Goal: Task Accomplishment & Management: Use online tool/utility

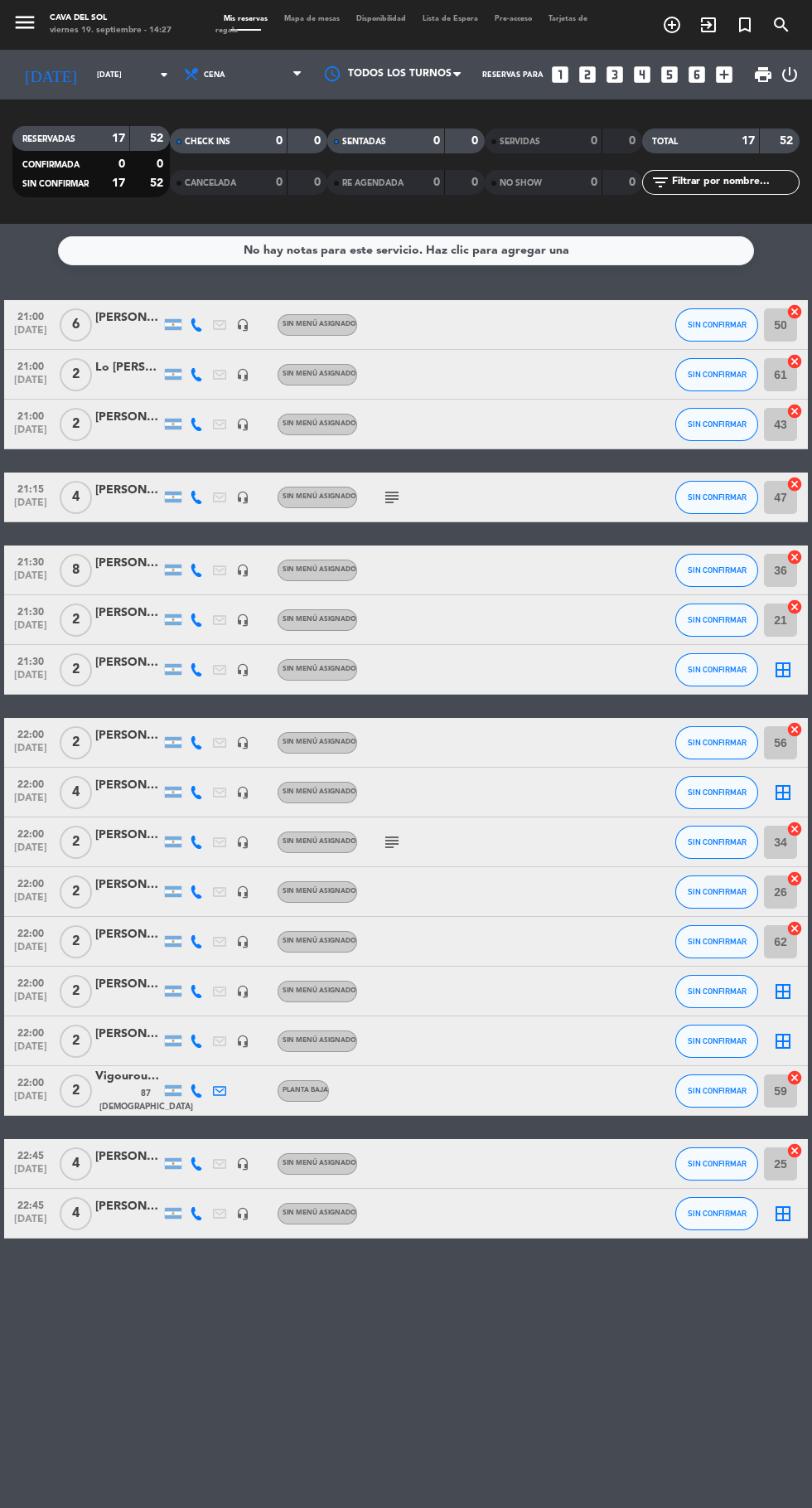
click at [322, 18] on span "Mapa de mesas" at bounding box center [312, 18] width 72 height 8
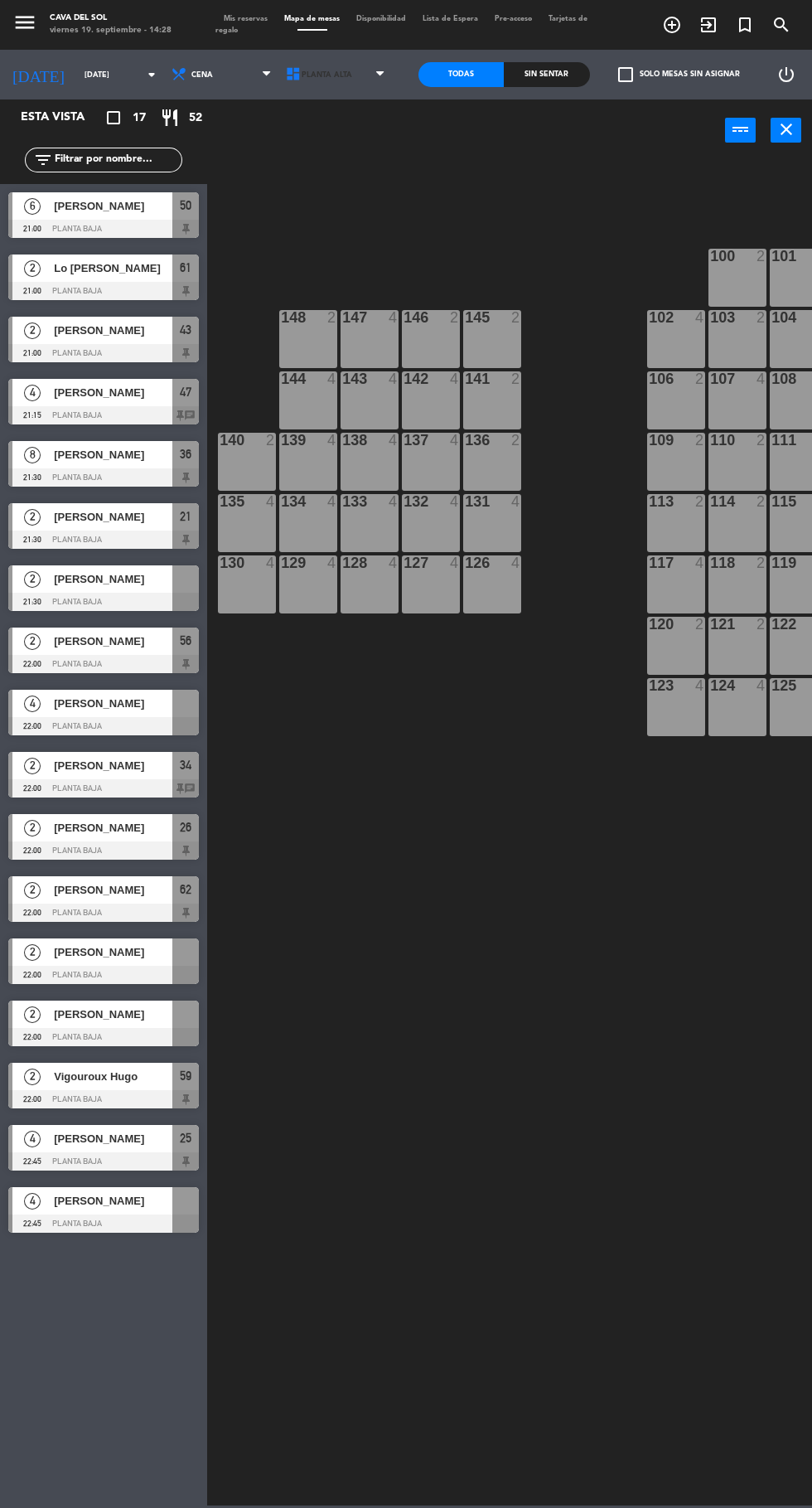
click at [356, 82] on span "Planta Alta" at bounding box center [337, 75] width 115 height 37
click at [354, 166] on ng-component "menu Cava del [PERSON_NAME][DATE] 19. septiembre - 14:28 Mis reservas Mapa de m…" at bounding box center [406, 753] width 812 height 1506
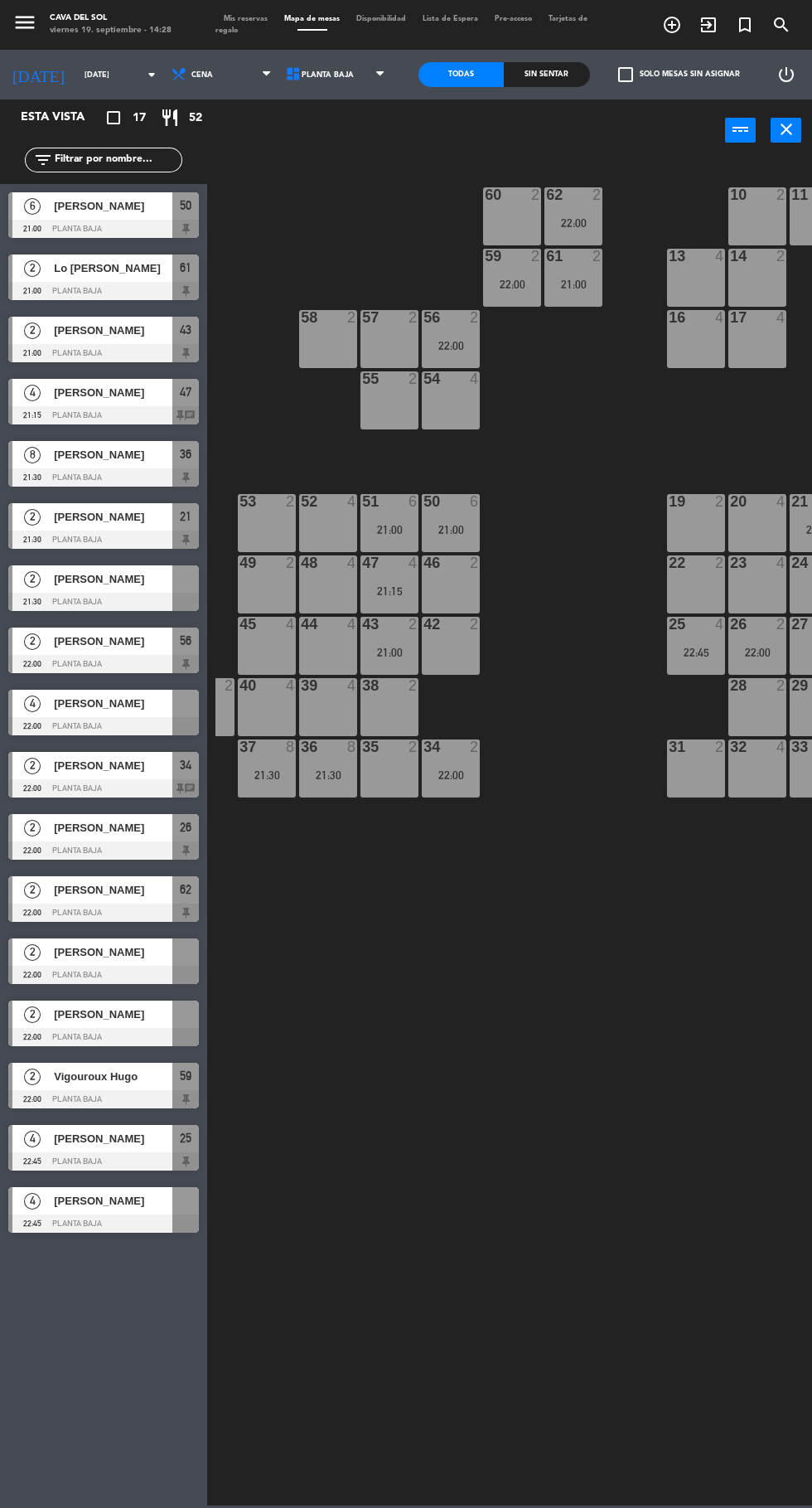
scroll to position [0, 42]
click at [103, 1200] on span "[PERSON_NAME]" at bounding box center [113, 1201] width 118 height 17
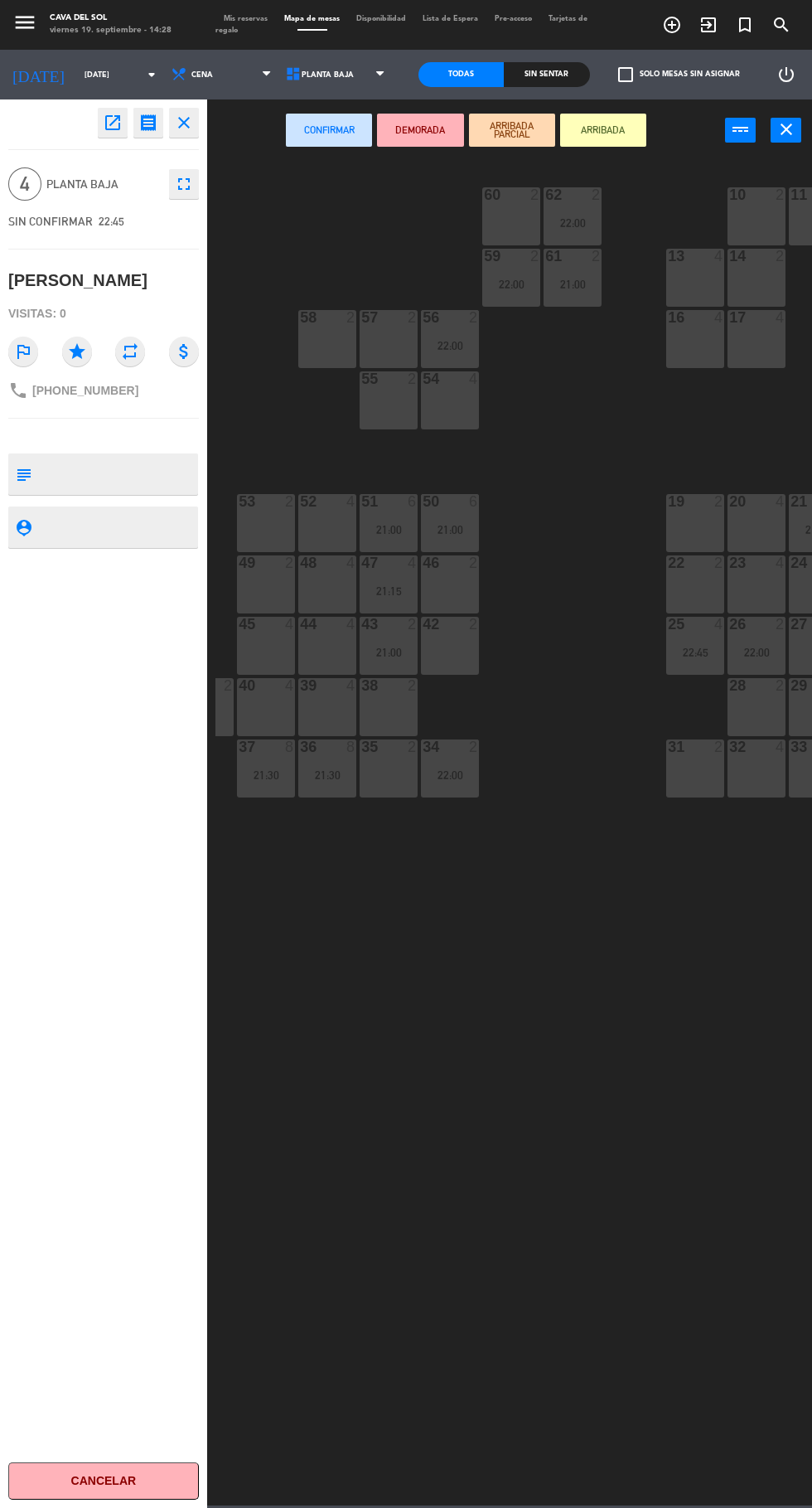
click at [681, 530] on div "19 2" at bounding box center [695, 523] width 58 height 58
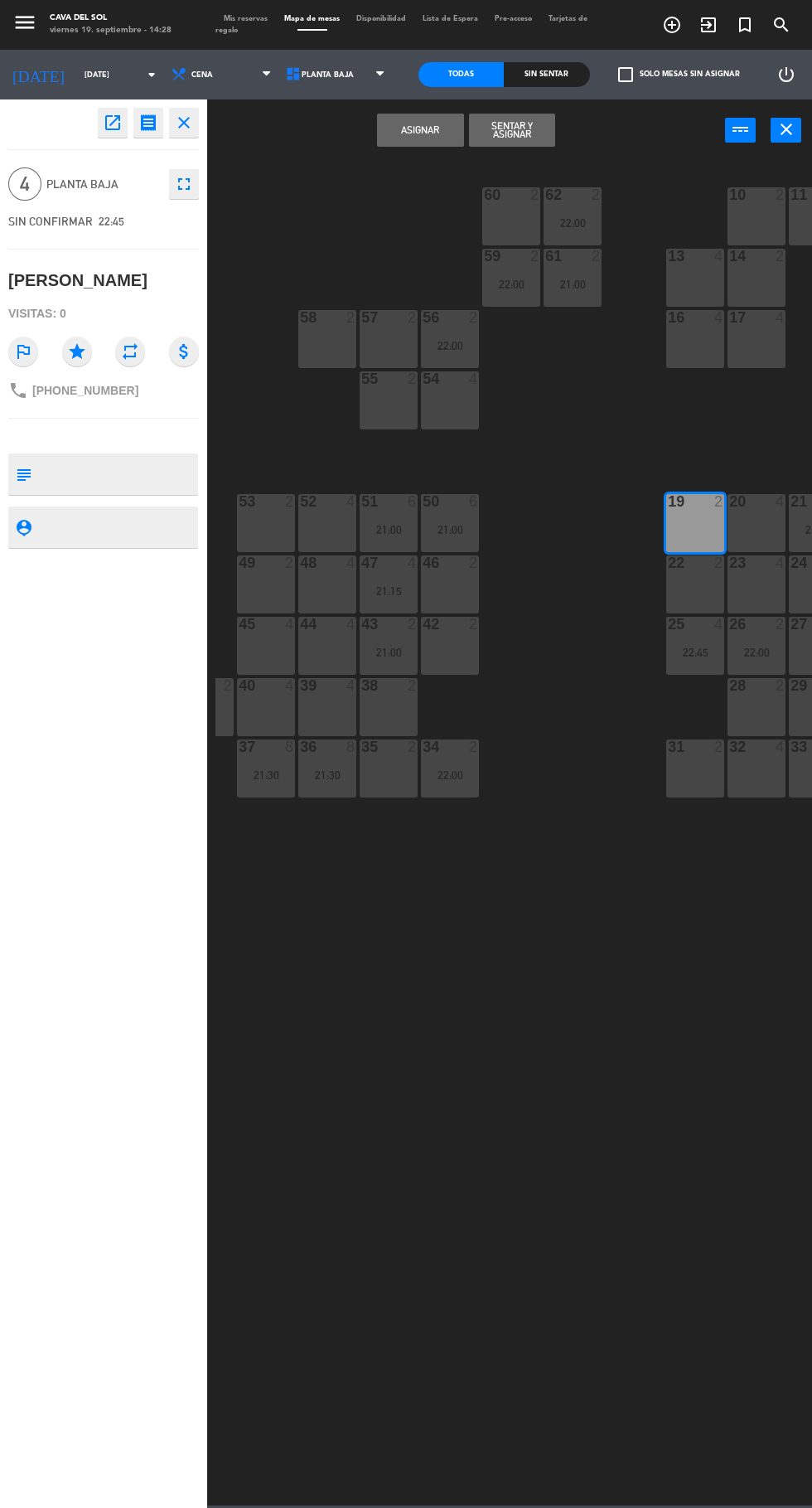
click at [420, 129] on button "Asignar" at bounding box center [420, 130] width 86 height 33
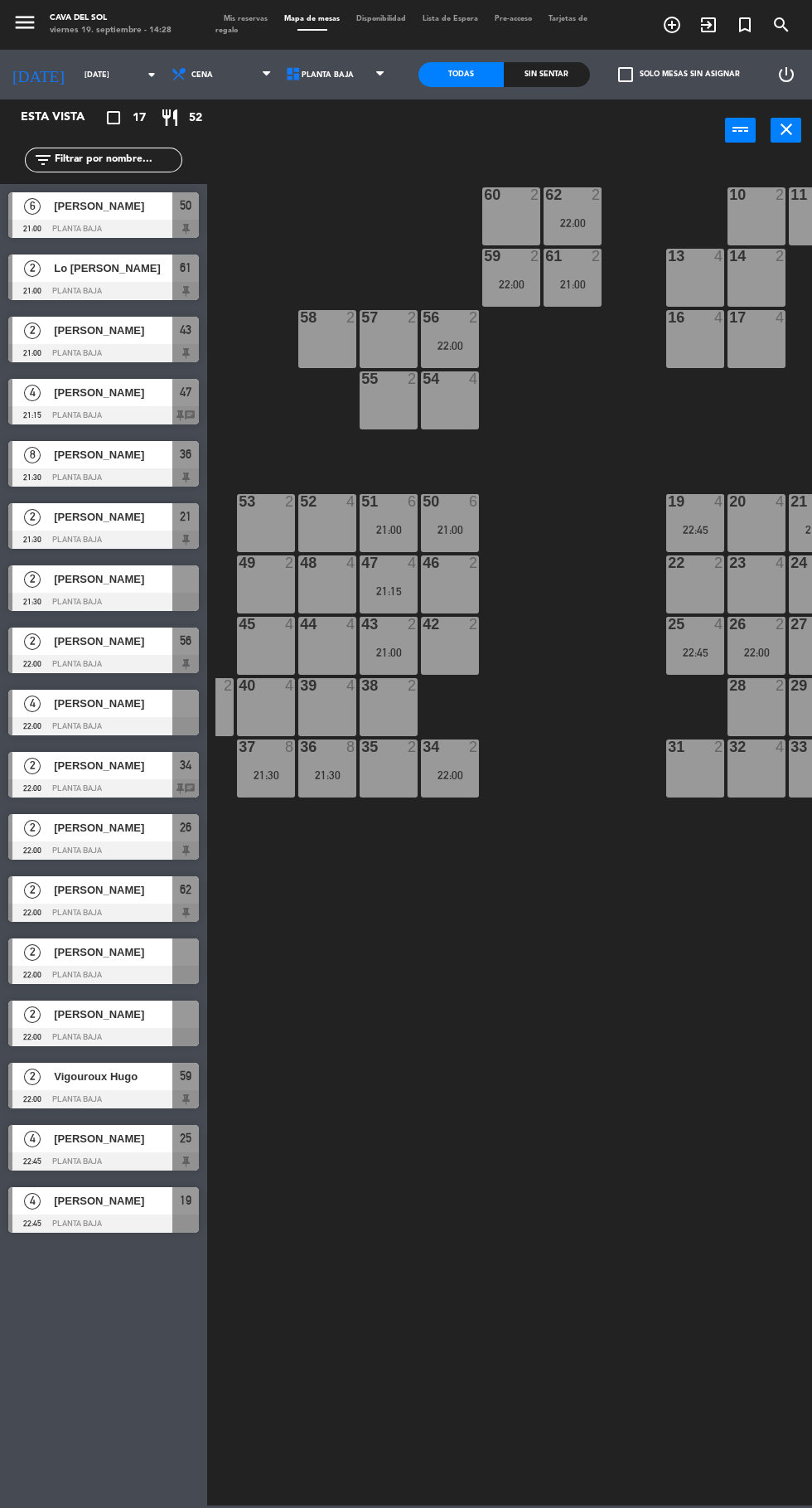
scroll to position [0, 0]
click at [88, 703] on span "[PERSON_NAME]" at bounding box center [113, 703] width 118 height 17
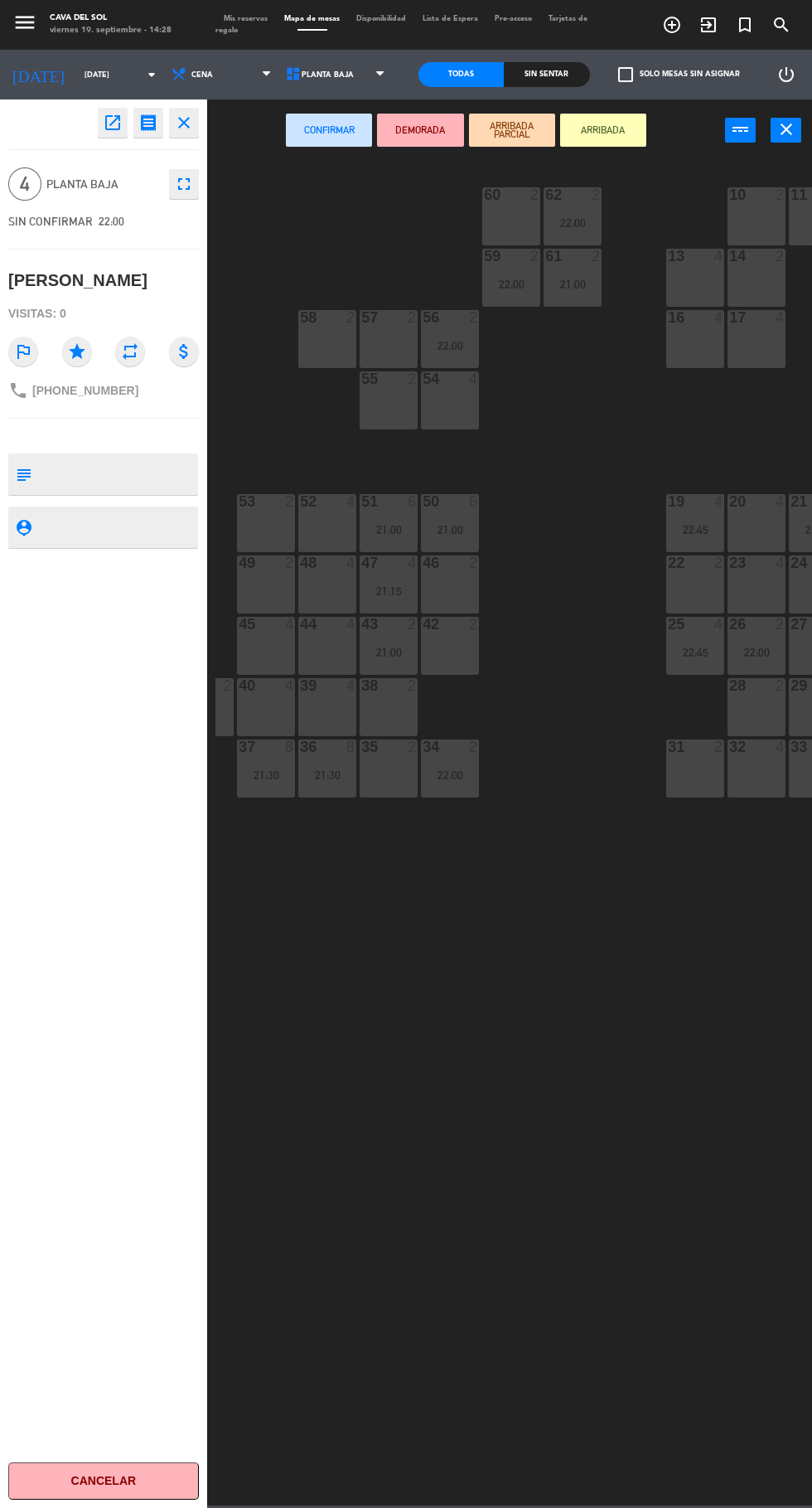
click at [703, 278] on div "13 4" at bounding box center [695, 278] width 58 height 58
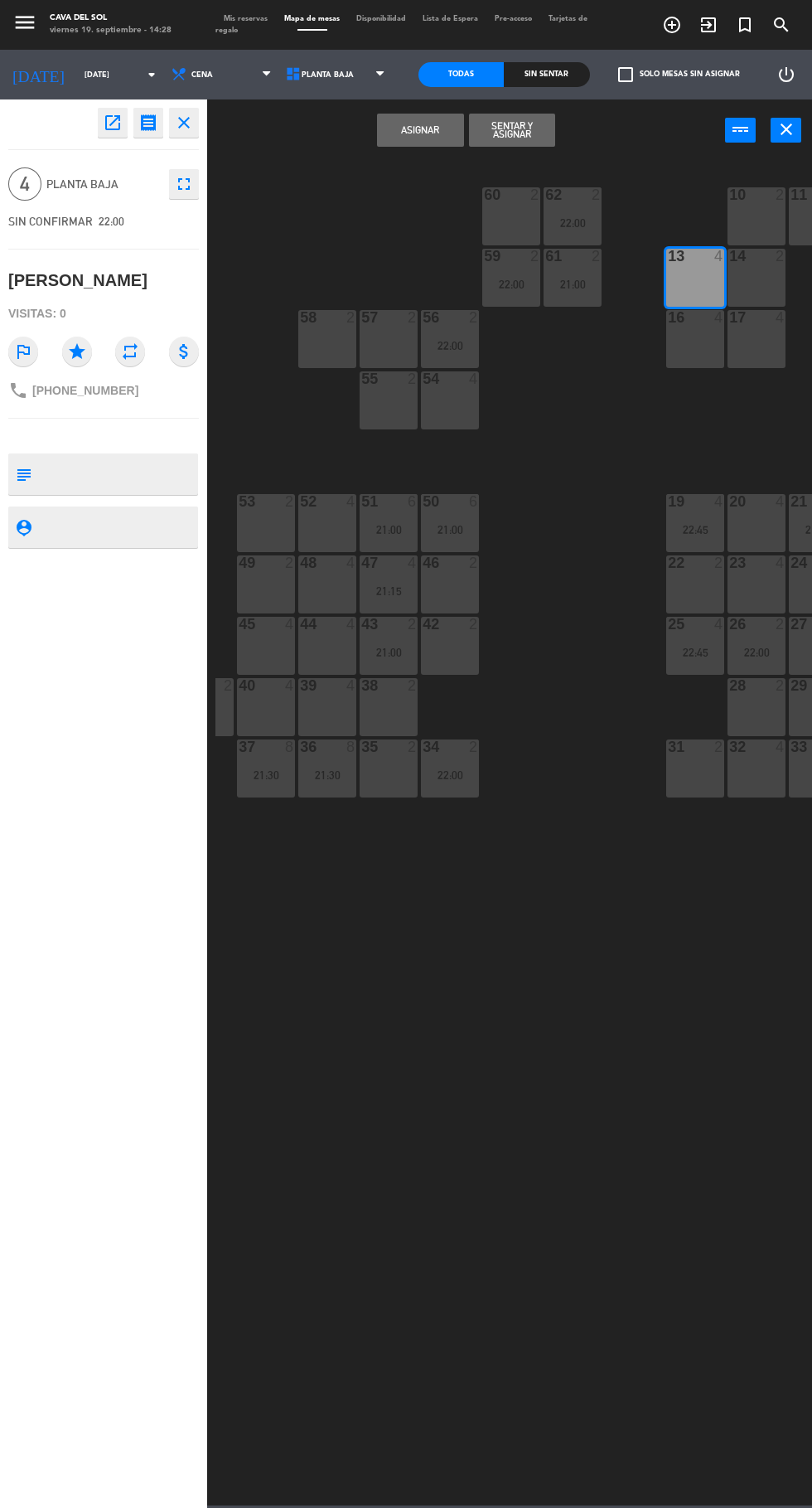
click at [403, 140] on button "Asignar" at bounding box center [420, 130] width 86 height 33
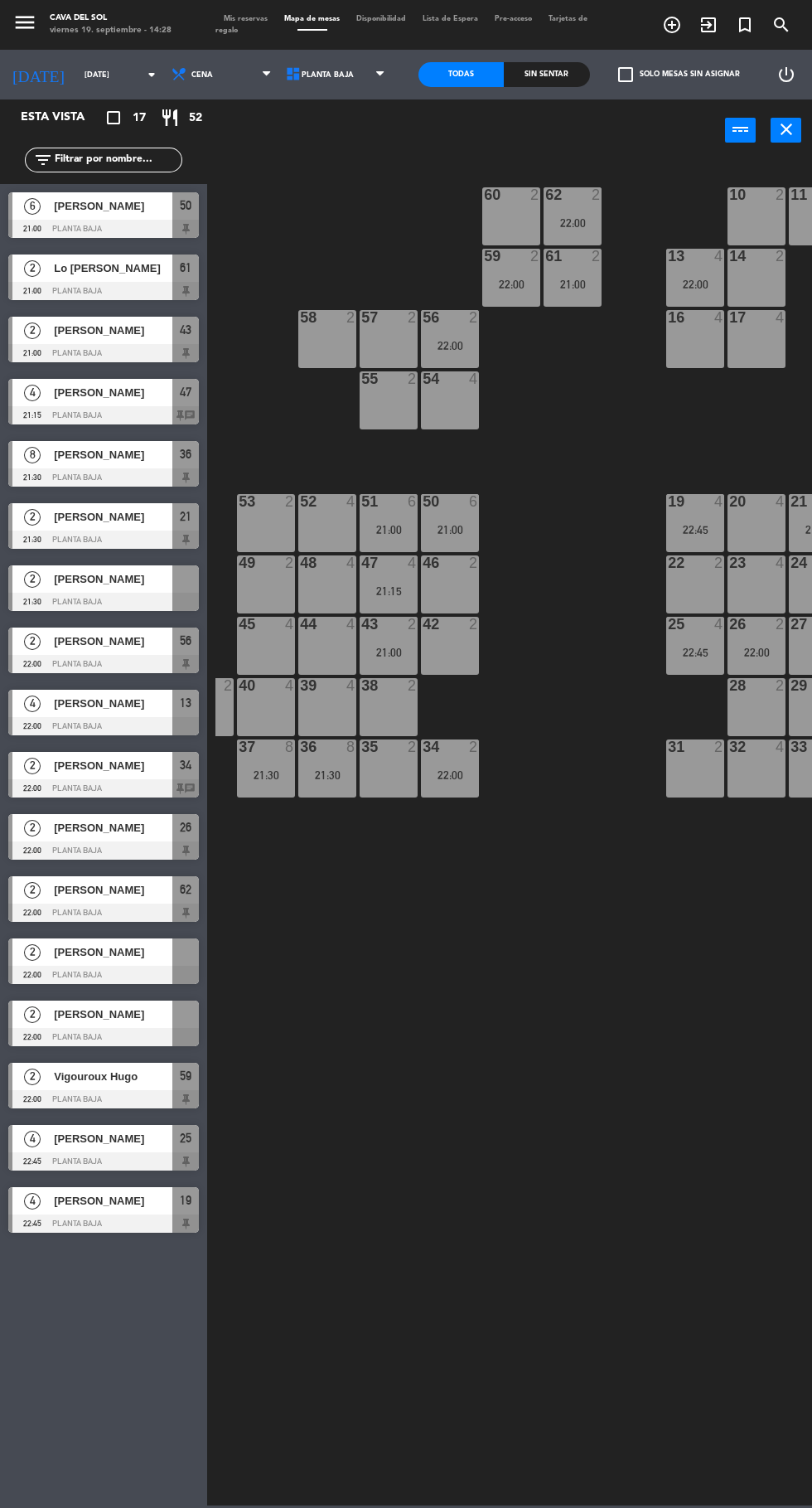
scroll to position [0, 151]
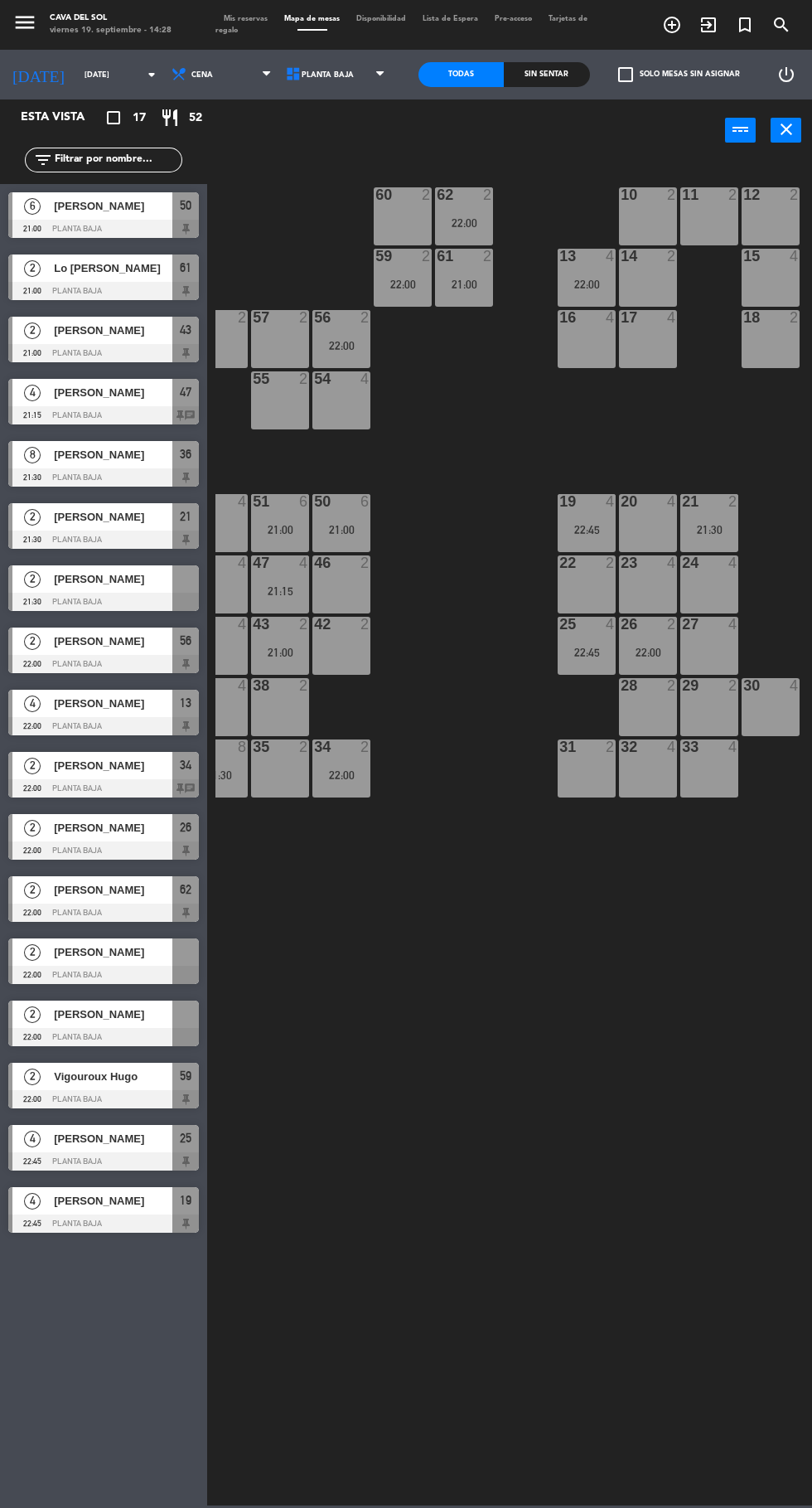
click at [107, 954] on span "[PERSON_NAME]" at bounding box center [113, 952] width 118 height 17
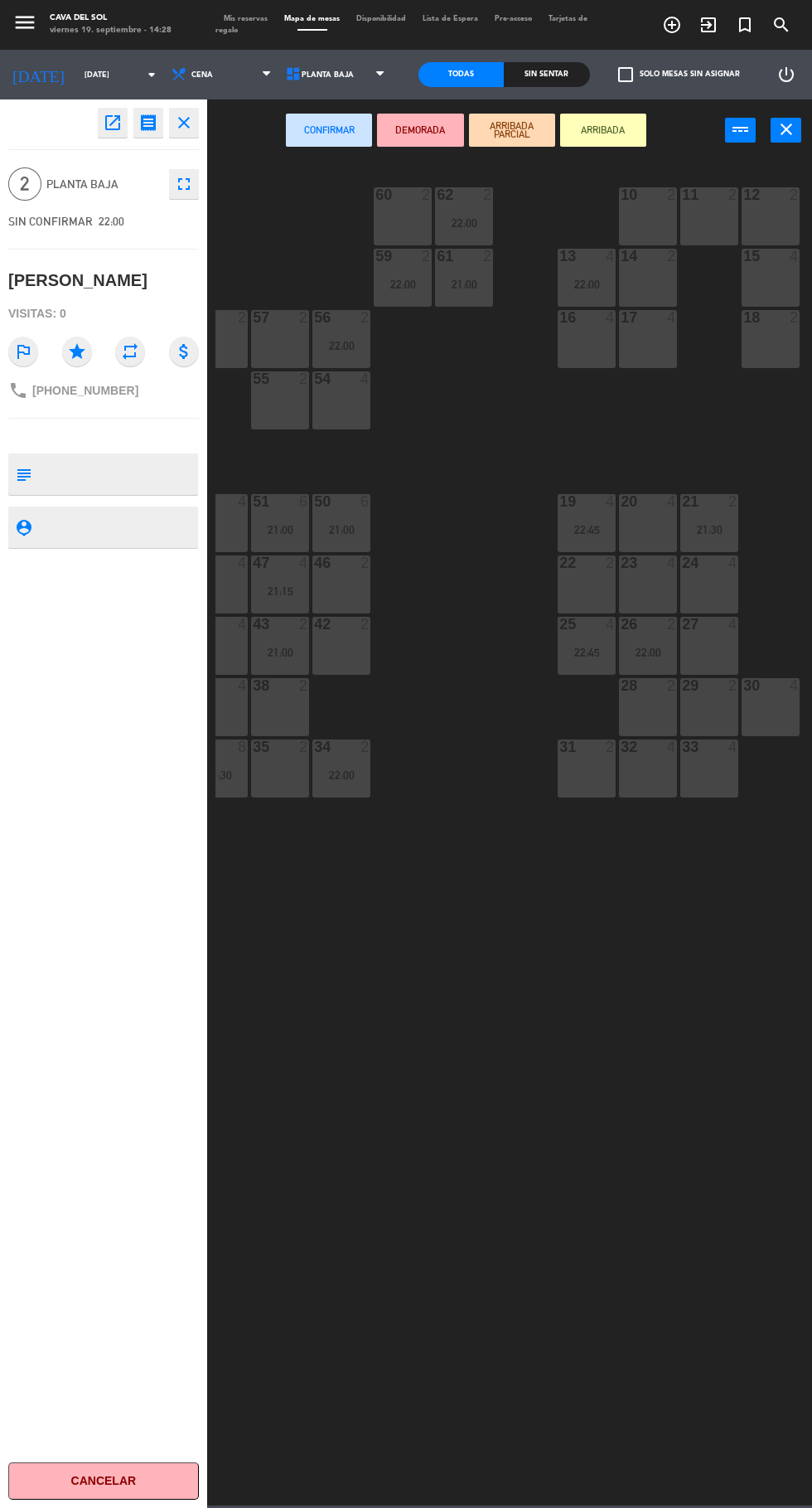
click at [651, 284] on div "14 2" at bounding box center [648, 278] width 58 height 58
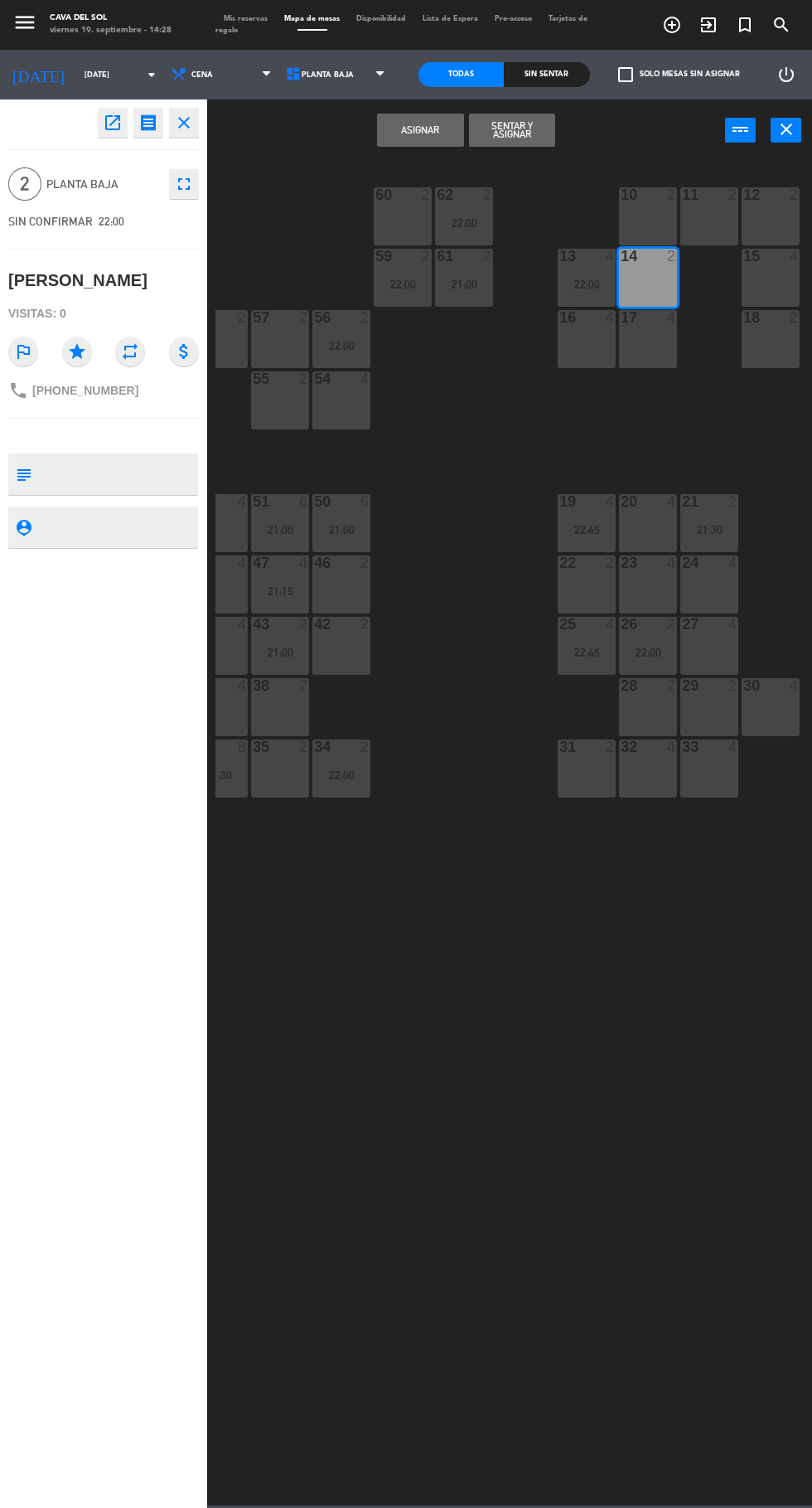
click at [407, 139] on button "Asignar" at bounding box center [420, 130] width 86 height 33
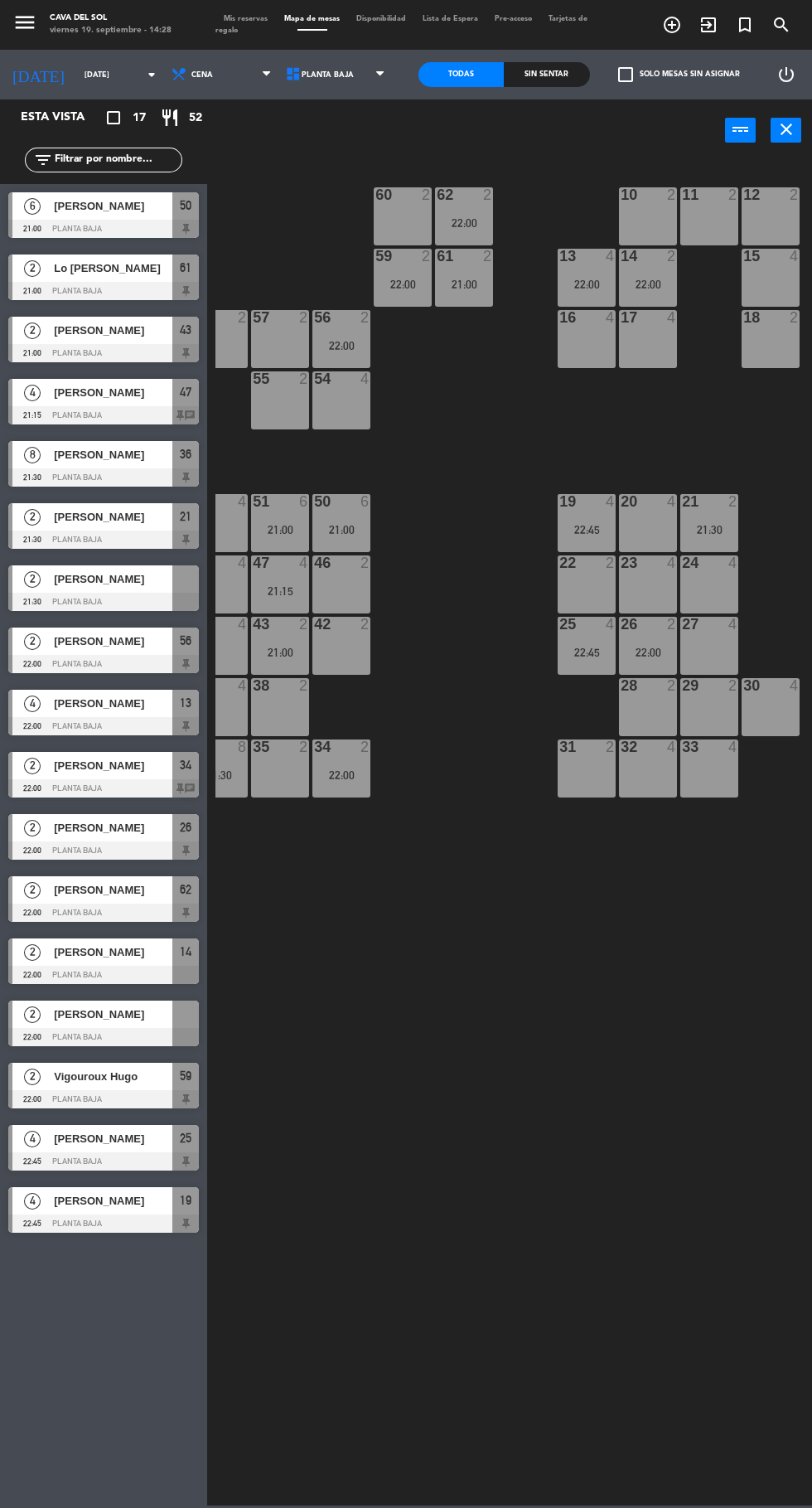
scroll to position [0, 0]
click at [95, 1017] on span "[PERSON_NAME]" at bounding box center [113, 1015] width 118 height 17
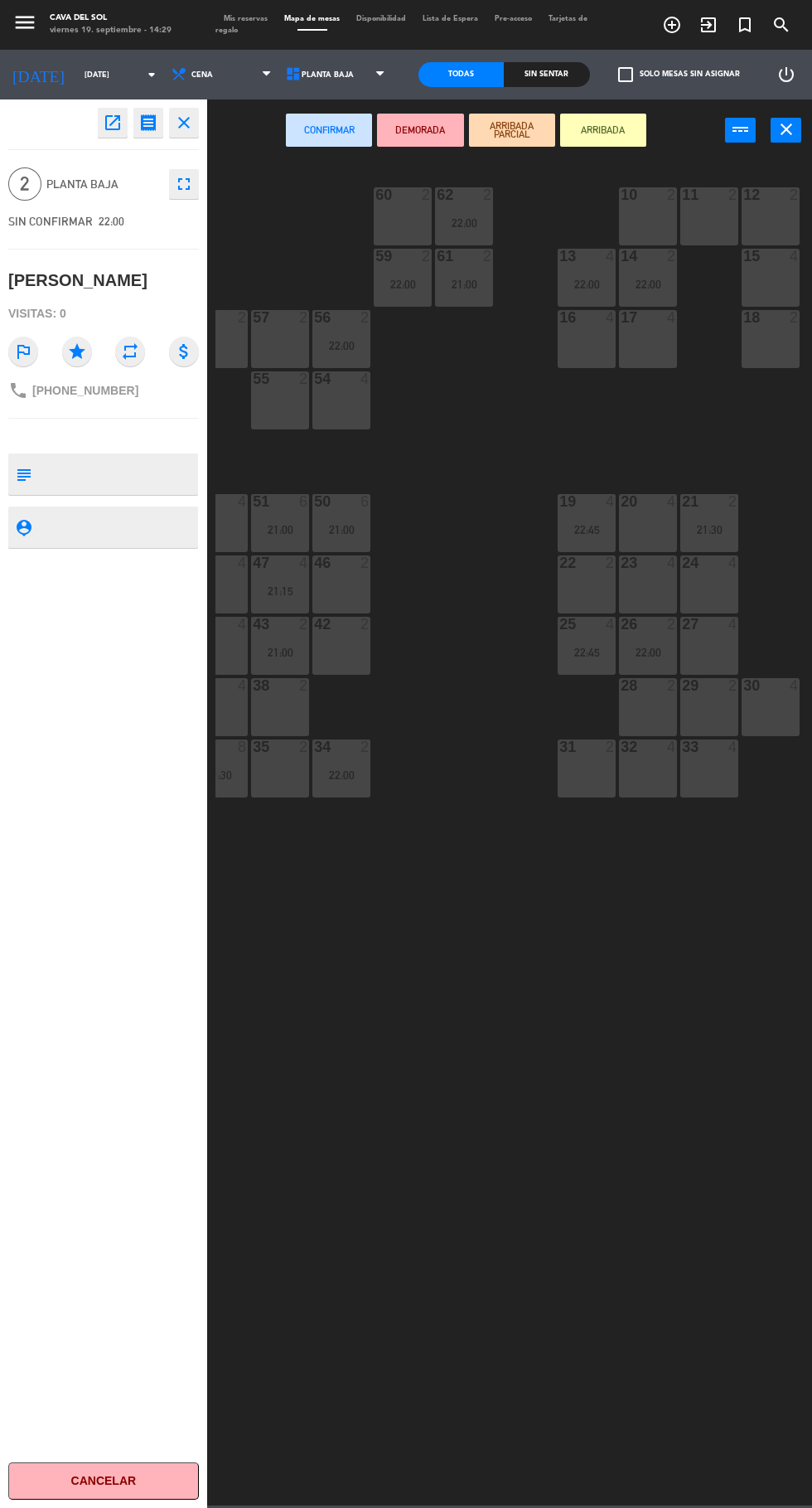
click at [710, 687] on div at bounding box center [710, 685] width 27 height 14
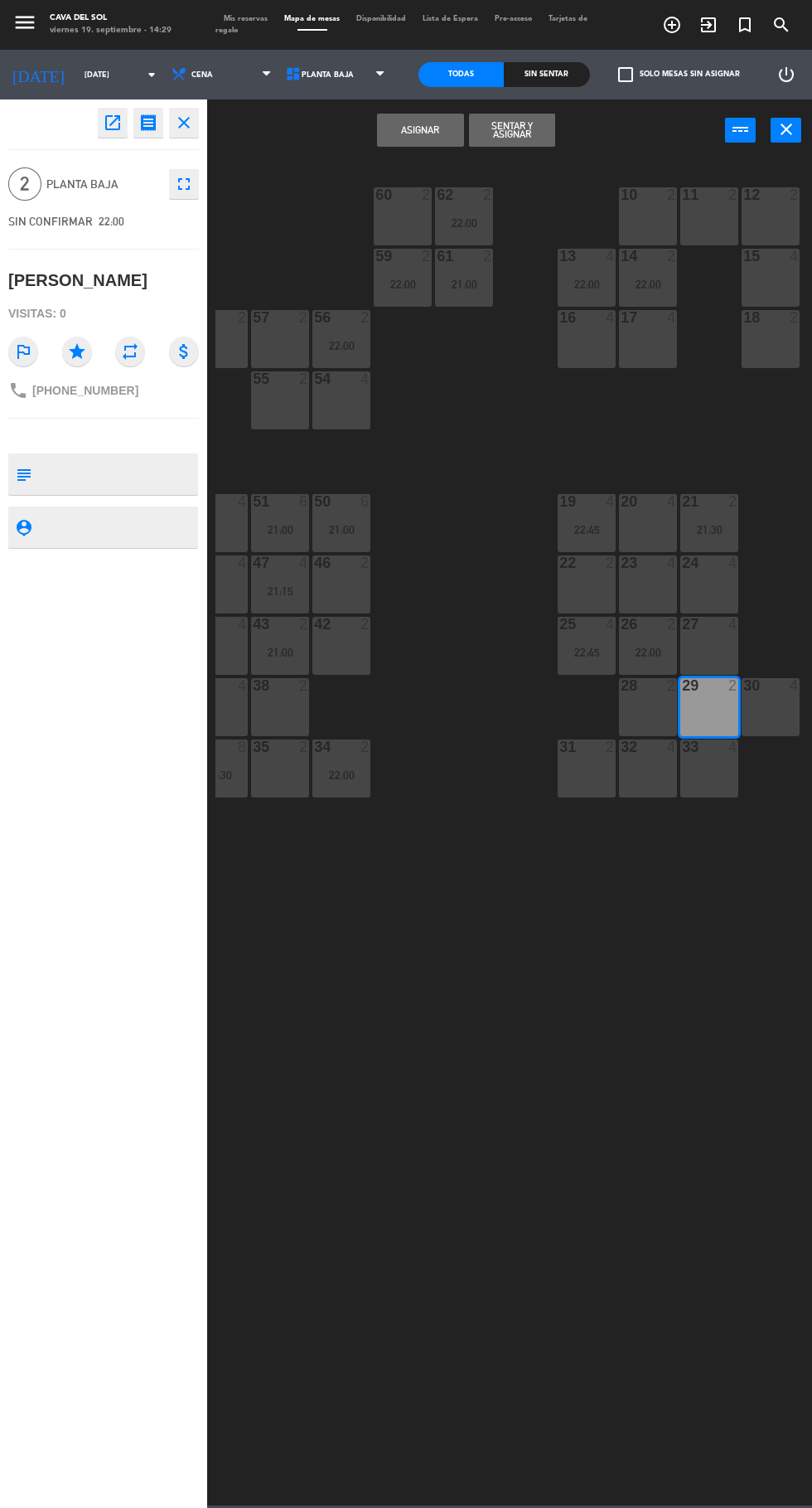
click at [396, 140] on button "Asignar" at bounding box center [420, 130] width 86 height 33
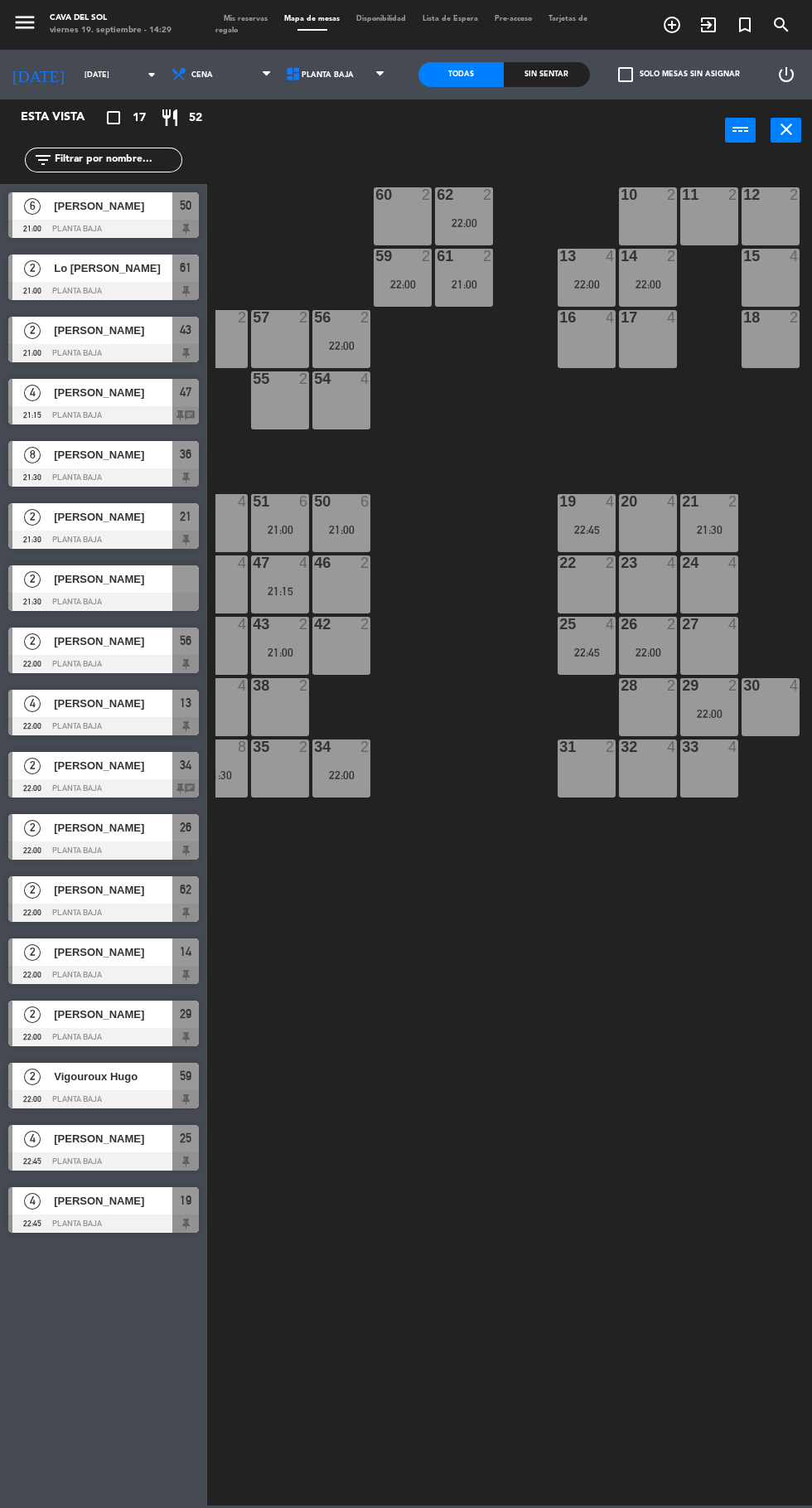
click at [125, 602] on div at bounding box center [104, 601] width 191 height 18
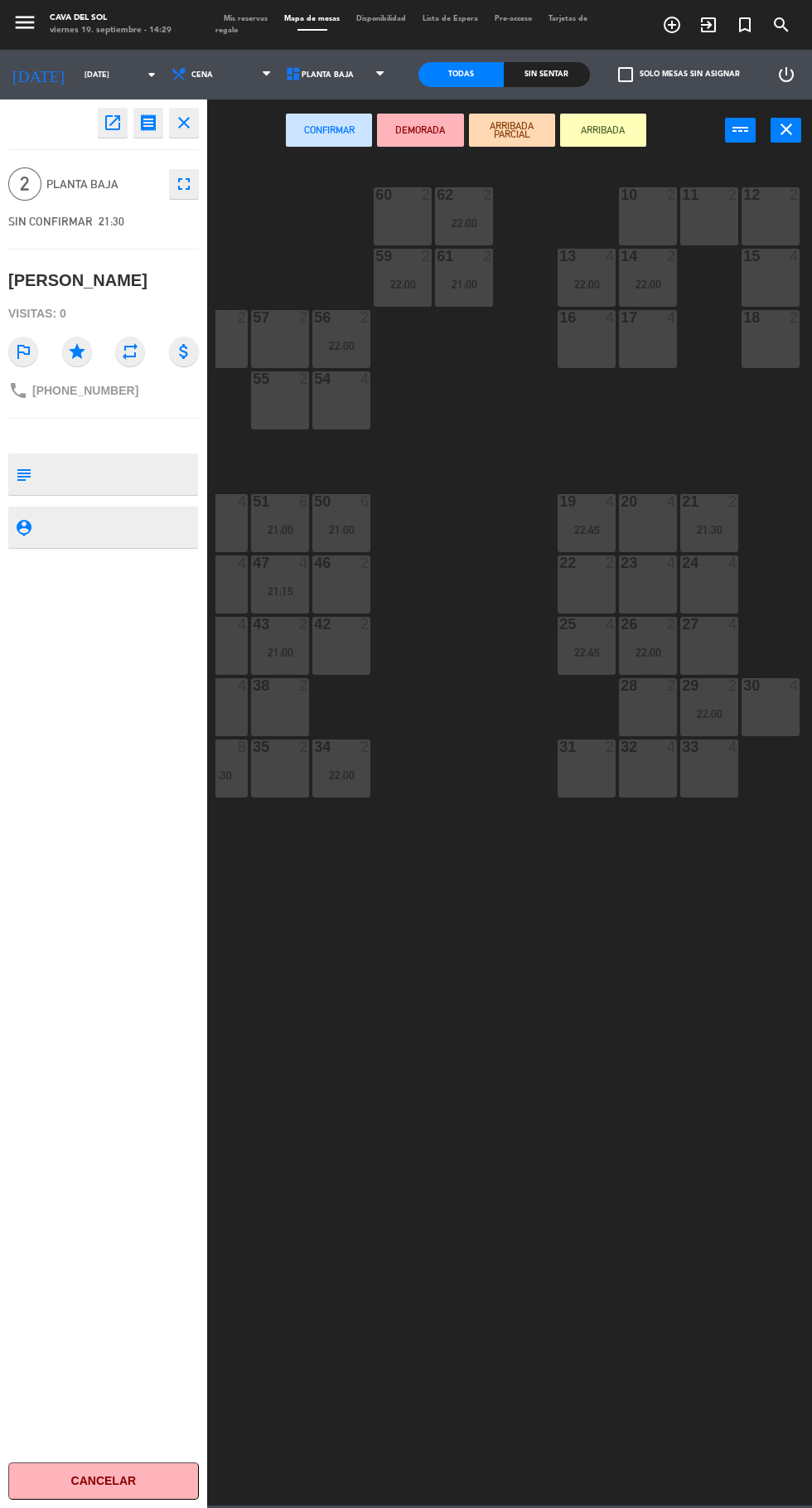
click at [767, 701] on div "30 4" at bounding box center [771, 707] width 58 height 58
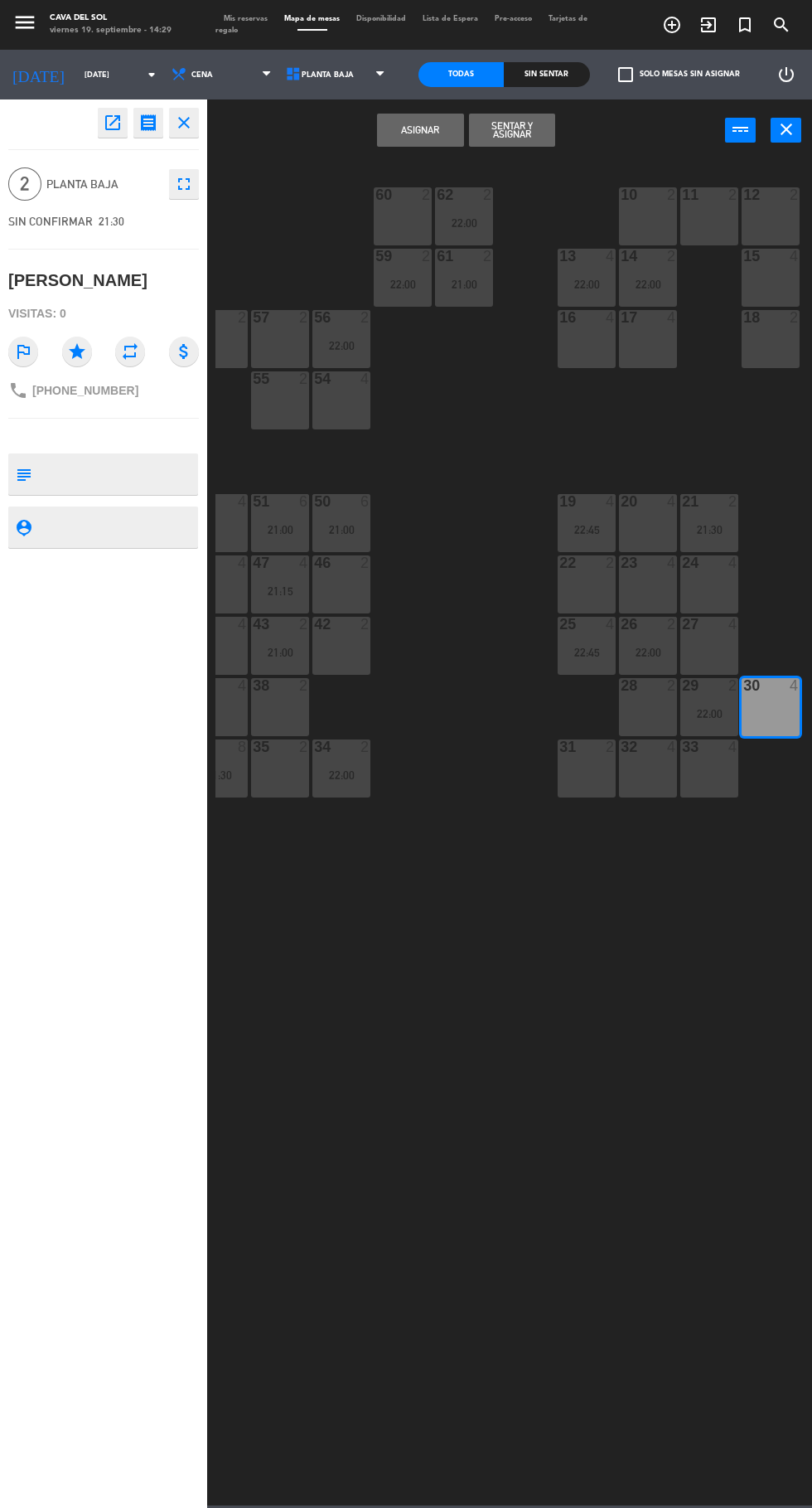
click at [398, 146] on button "Asignar" at bounding box center [420, 130] width 86 height 33
